Goal: Task Accomplishment & Management: Use online tool/utility

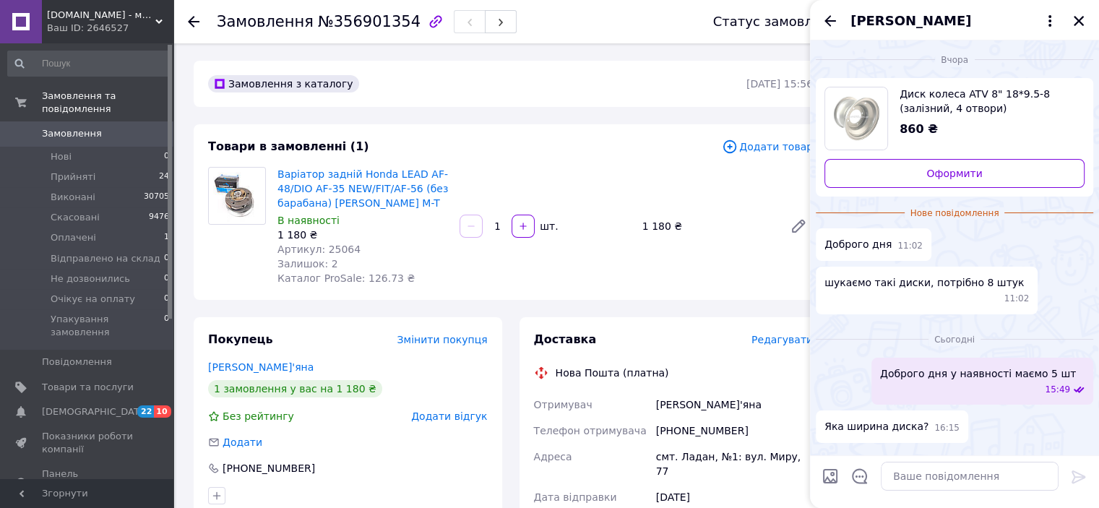
click at [940, 474] on textarea at bounding box center [970, 476] width 178 height 29
type textarea "23 верх"
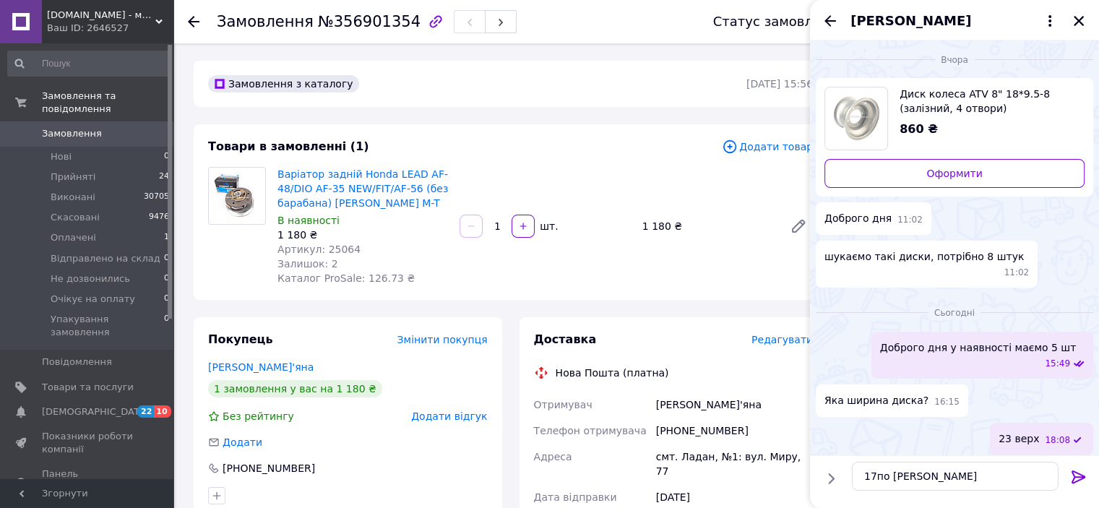
type textarea "17по [PERSON_NAME]"
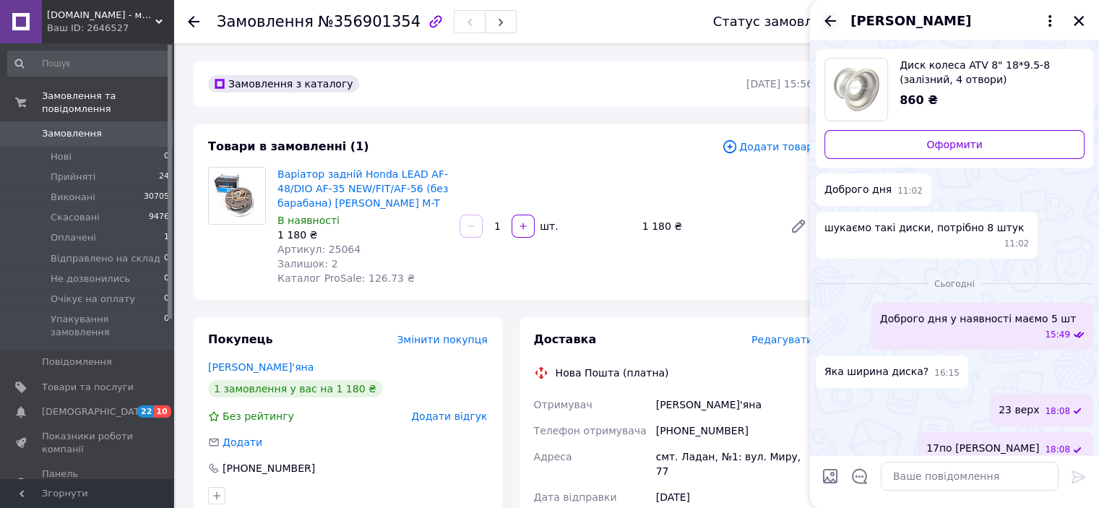
click at [832, 17] on icon "Назад" at bounding box center [830, 20] width 17 height 17
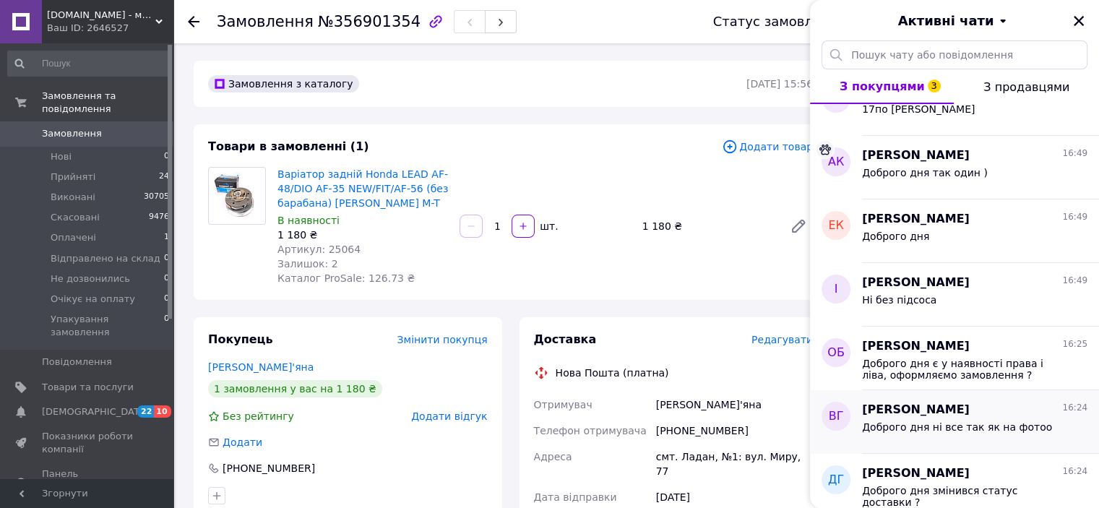
scroll to position [0, 0]
